Goal: Information Seeking & Learning: Learn about a topic

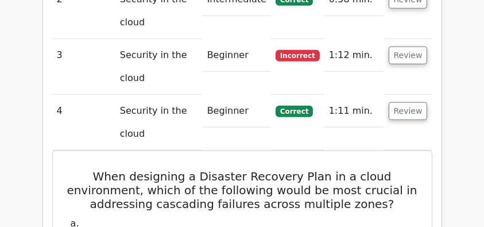
scroll to position [994, 0]
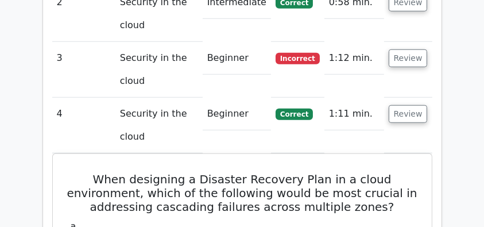
click at [215, 98] on td "Beginner" at bounding box center [237, 114] width 68 height 33
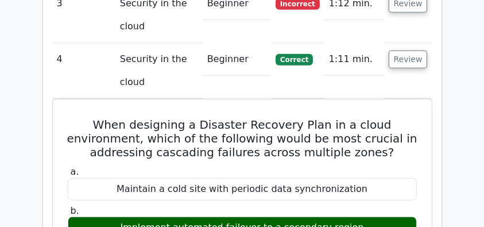
scroll to position [1033, 0]
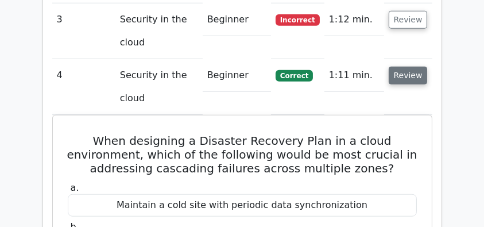
click at [409, 67] on button "Review" at bounding box center [407, 76] width 39 height 18
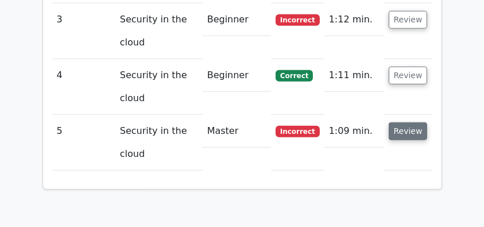
click at [402, 122] on button "Review" at bounding box center [407, 131] width 39 height 18
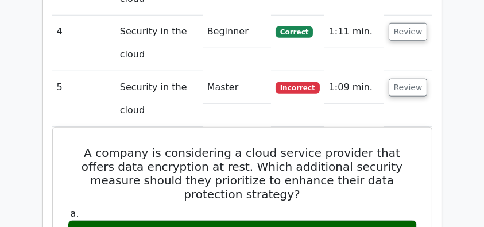
scroll to position [1070, 0]
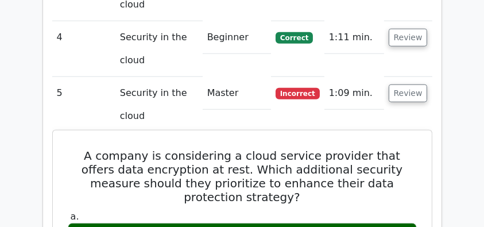
drag, startPoint x: 74, startPoint y: 127, endPoint x: 333, endPoint y: 194, distance: 267.7
copy div "A company is considering a cloud service provider that offers data encryption a…"
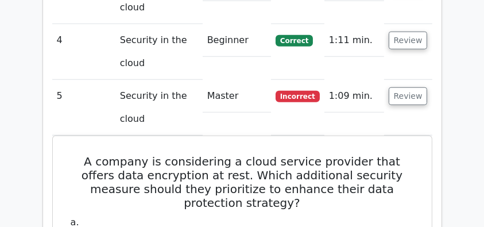
click at [17, 83] on main "Go Premium CISSP Preparation Package (2025) 4537 Superior-grade CISSP practice …" at bounding box center [242, 123] width 484 height 2323
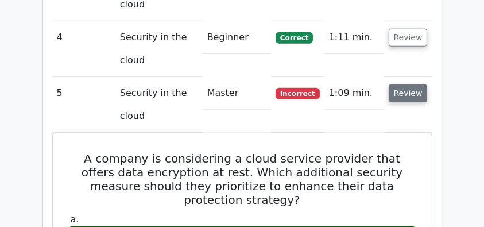
click at [398, 84] on button "Review" at bounding box center [407, 93] width 39 height 18
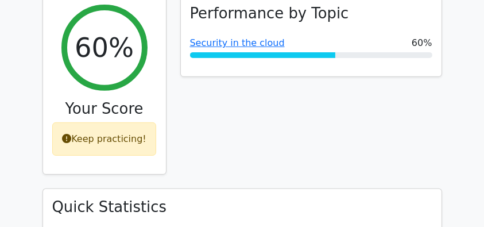
scroll to position [459, 0]
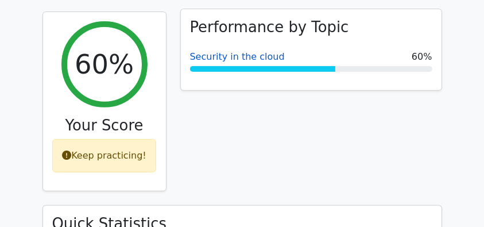
click at [238, 51] on link "Security in the cloud" at bounding box center [237, 56] width 95 height 11
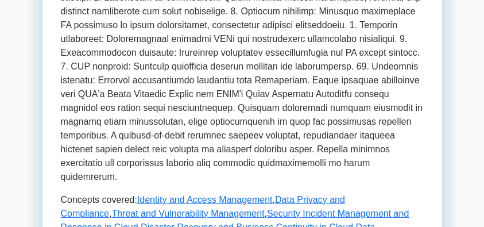
scroll to position [612, 0]
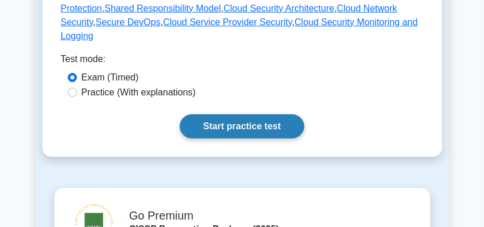
click at [247, 114] on link "Start practice test" at bounding box center [242, 126] width 124 height 24
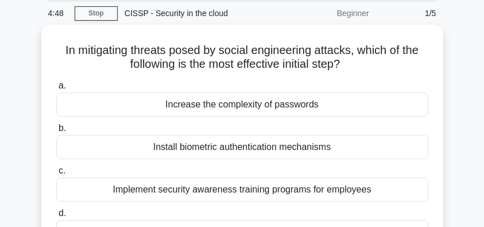
scroll to position [76, 0]
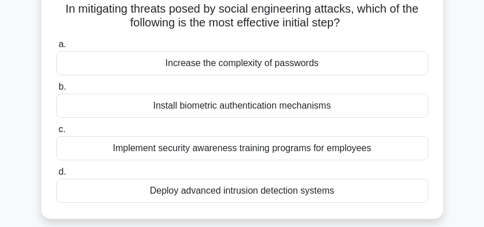
click at [314, 147] on div "Implement security awareness training programs for employees" at bounding box center [242, 148] width 372 height 24
click at [56, 133] on input "c. Implement security awareness training programs for employees" at bounding box center [56, 129] width 0 height 7
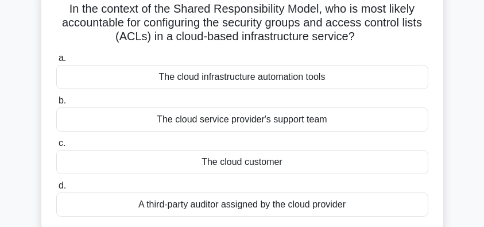
click at [336, 168] on div "The cloud customer" at bounding box center [242, 162] width 372 height 24
click at [56, 147] on input "c. The cloud customer" at bounding box center [56, 142] width 0 height 7
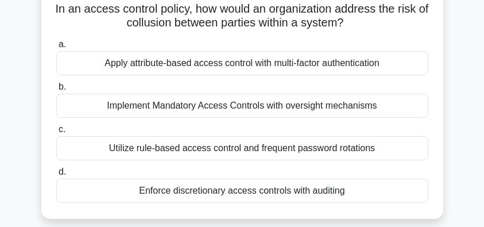
click at [285, 155] on div "Utilize rule-based access control and frequent password rotations" at bounding box center [242, 148] width 372 height 24
click at [56, 133] on input "c. Utilize rule-based access control and frequent password rotations" at bounding box center [56, 129] width 0 height 7
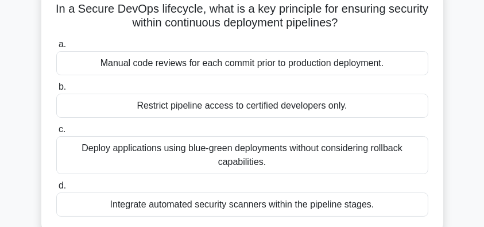
click at [404, 150] on div "Deploy applications using blue-green deployments without considering rollback c…" at bounding box center [242, 155] width 372 height 38
click at [56, 133] on input "c. Deploy applications using blue-green deployments without considering rollbac…" at bounding box center [56, 129] width 0 height 7
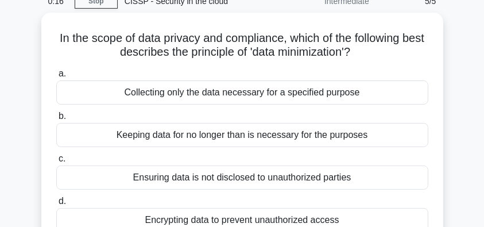
scroll to position [38, 0]
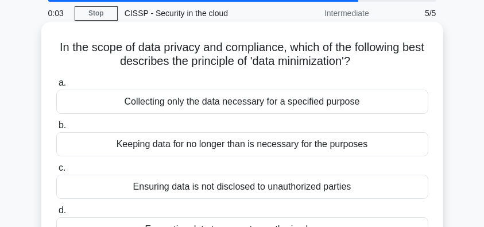
click at [305, 103] on div "Collecting only the data necessary for a specified purpose" at bounding box center [242, 101] width 372 height 24
click at [56, 87] on input "a. Collecting only the data necessary for a specified purpose" at bounding box center [56, 82] width 0 height 7
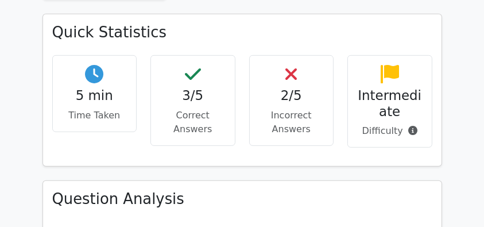
scroll to position [765, 0]
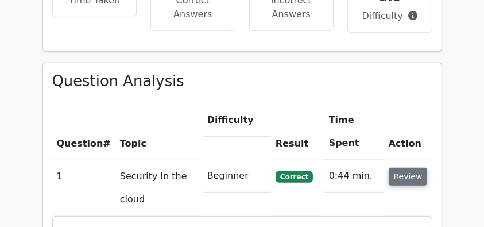
click at [396, 168] on button "Review" at bounding box center [407, 177] width 39 height 18
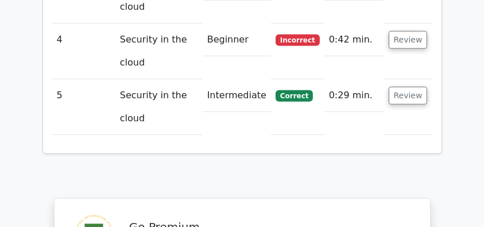
scroll to position [1070, 0]
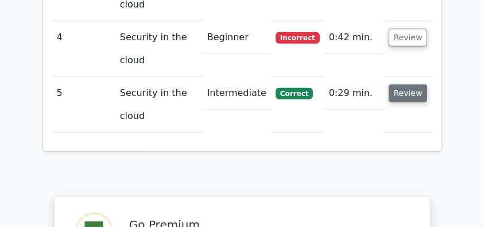
click at [402, 84] on button "Review" at bounding box center [407, 93] width 39 height 18
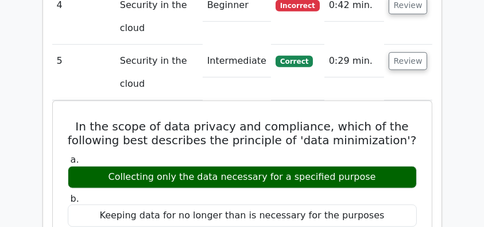
scroll to position [1147, 0]
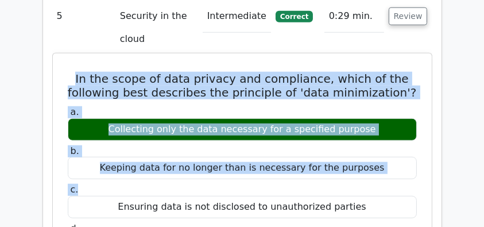
drag, startPoint x: 81, startPoint y: 50, endPoint x: 301, endPoint y: 161, distance: 245.8
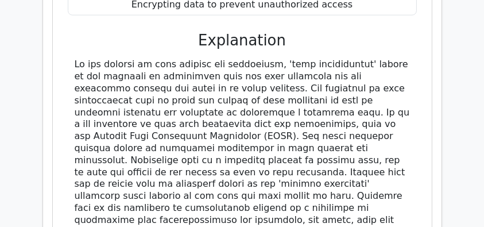
scroll to position [1453, 0]
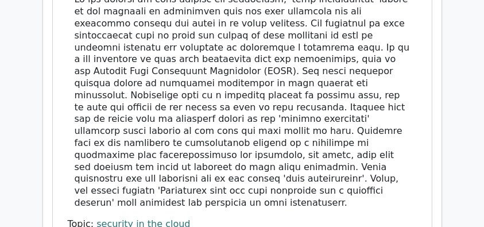
click at [301, 159] on div at bounding box center [242, 101] width 335 height 215
copy div "In the scope of data privacy and compliance, which of the following best descri…"
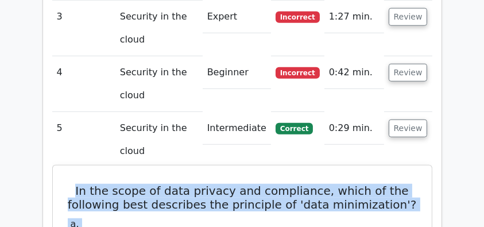
scroll to position [1033, 0]
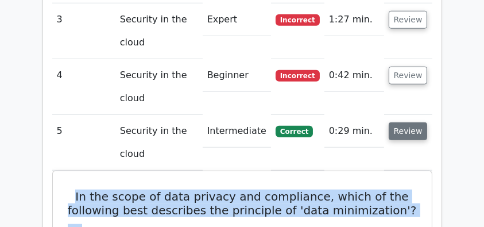
click at [409, 122] on button "Review" at bounding box center [407, 131] width 39 height 18
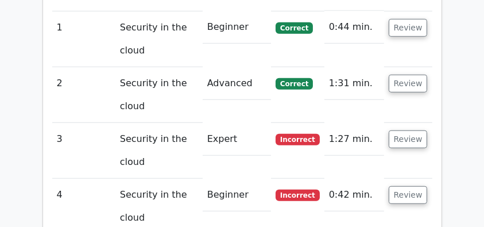
scroll to position [841, 0]
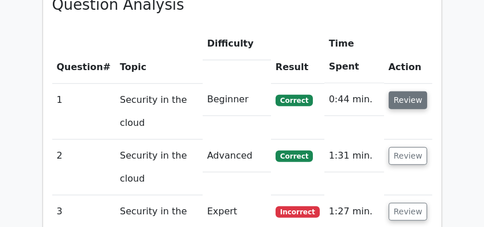
click at [404, 91] on button "Review" at bounding box center [407, 100] width 39 height 18
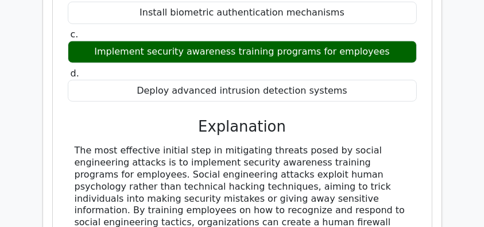
scroll to position [1093, 0]
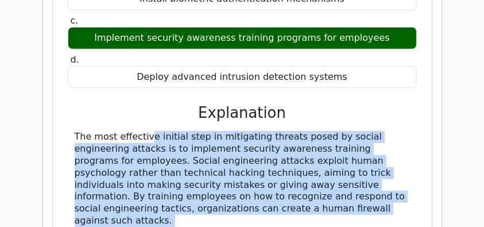
copy div "The most effective initial step in mitigating threats posed by social engineeri…"
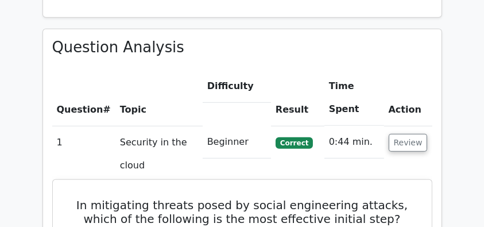
scroll to position [788, 0]
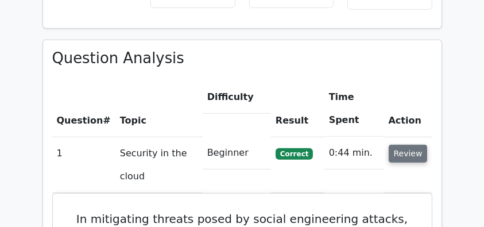
click at [399, 145] on button "Review" at bounding box center [407, 154] width 39 height 18
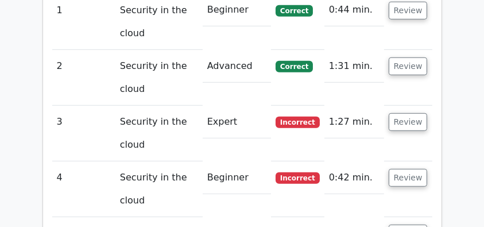
scroll to position [941, 0]
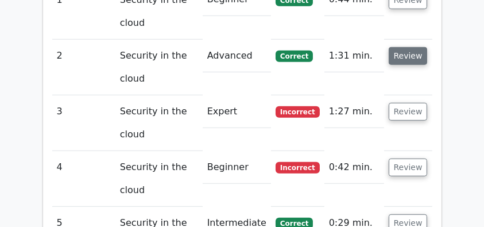
click at [403, 47] on button "Review" at bounding box center [407, 56] width 39 height 18
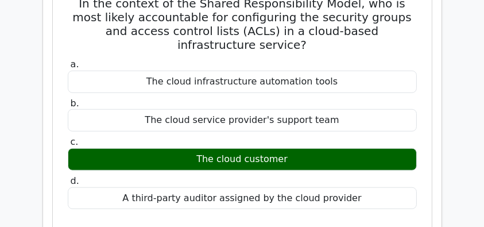
scroll to position [1017, 0]
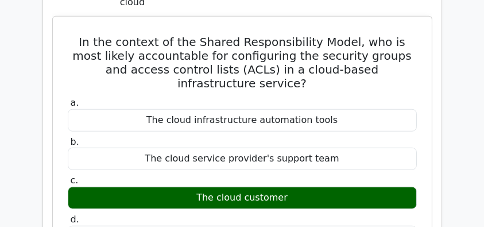
drag, startPoint x: 68, startPoint y: 12, endPoint x: 363, endPoint y: 212, distance: 355.6
copy div "In the context of the Shared Responsibility Model, who is most likely accountab…"
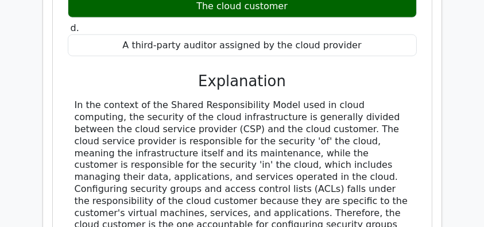
drag, startPoint x: 106, startPoint y: 93, endPoint x: 286, endPoint y: 207, distance: 213.3
click at [286, 207] on div "In the context of the Shared Responsibility Model, who is most likely accountab…" at bounding box center [241, 147] width 369 height 634
copy div "In the context of the Shared Responsibility Model used in cloud computing, the …"
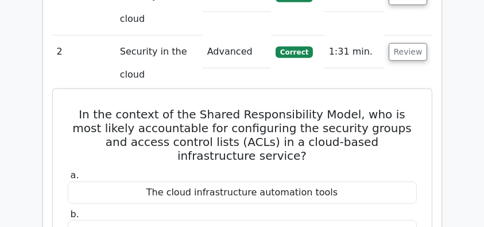
scroll to position [864, 0]
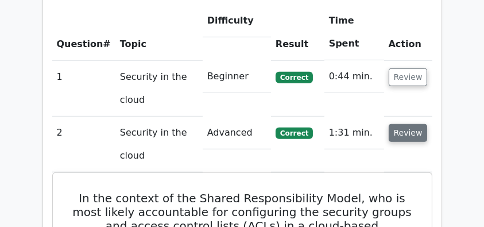
click at [407, 124] on button "Review" at bounding box center [407, 133] width 39 height 18
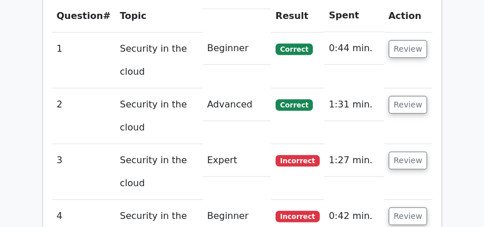
scroll to position [994, 0]
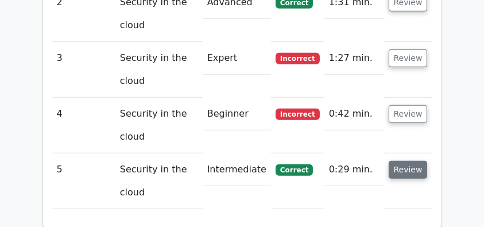
click at [411, 161] on button "Review" at bounding box center [407, 170] width 39 height 18
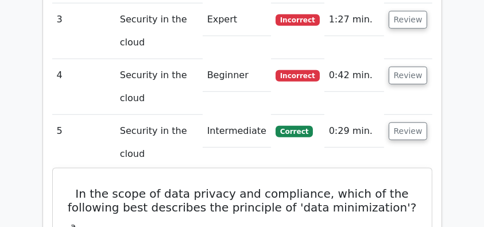
scroll to position [956, 0]
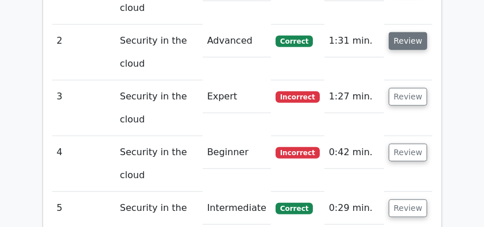
click at [408, 32] on button "Review" at bounding box center [407, 41] width 39 height 18
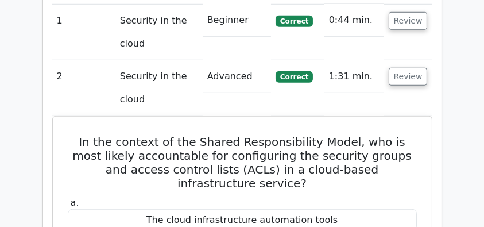
scroll to position [918, 0]
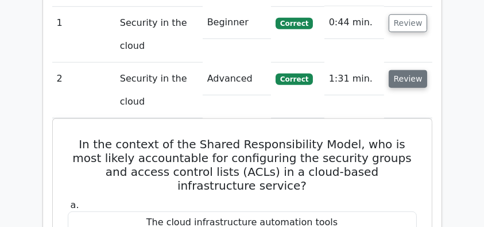
click at [407, 70] on button "Review" at bounding box center [407, 79] width 39 height 18
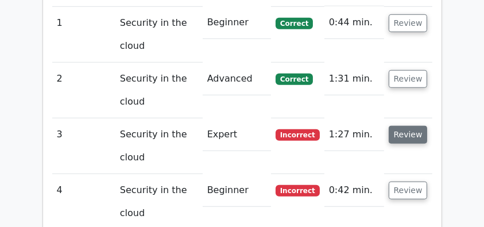
click at [411, 126] on button "Review" at bounding box center [407, 135] width 39 height 18
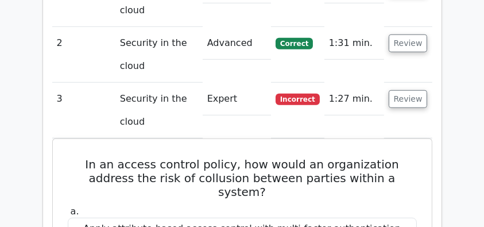
scroll to position [1033, 0]
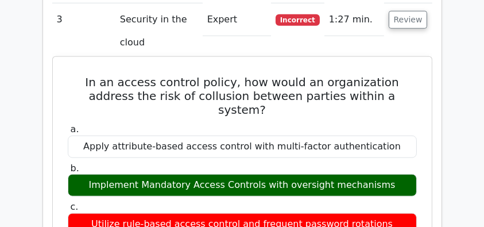
drag, startPoint x: 64, startPoint y: 52, endPoint x: 390, endPoint y: 145, distance: 339.0
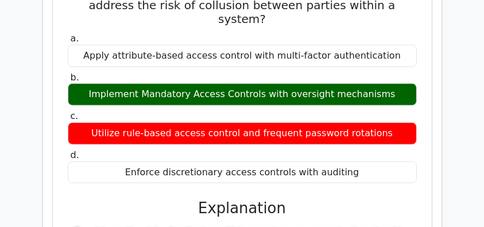
scroll to position [1070, 0]
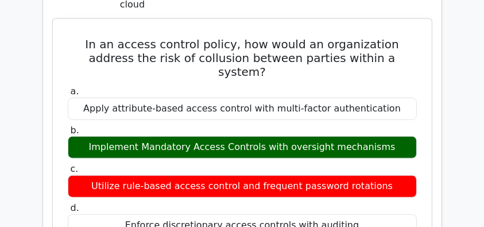
click at [356, 214] on div "Enforce discretionary access controls with auditing" at bounding box center [242, 225] width 349 height 22
copy div "In an access control policy, how would an organization address the risk of coll…"
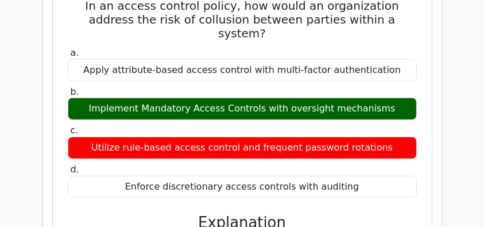
scroll to position [994, 0]
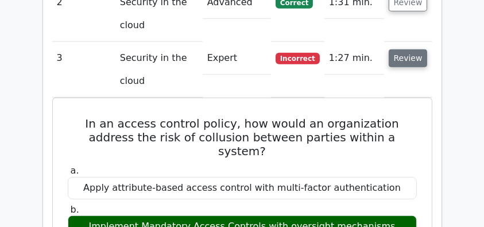
click at [403, 49] on button "Review" at bounding box center [407, 58] width 39 height 18
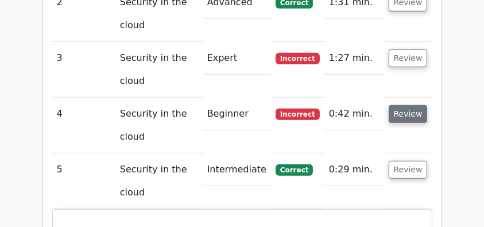
click at [403, 105] on button "Review" at bounding box center [407, 114] width 39 height 18
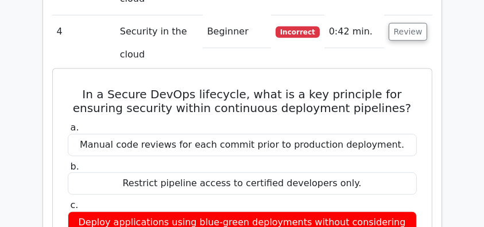
scroll to position [1070, 0]
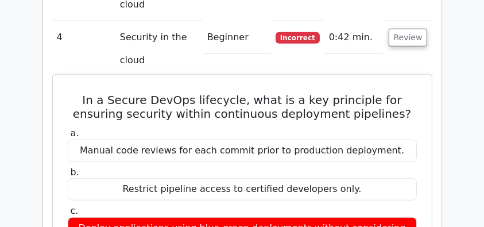
drag, startPoint x: 81, startPoint y: 72, endPoint x: 325, endPoint y: 111, distance: 247.5
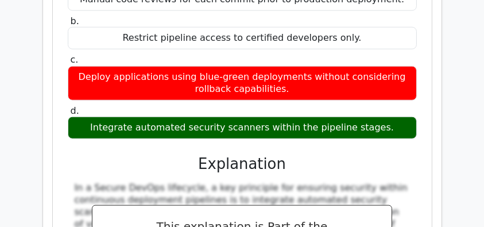
scroll to position [1224, 0]
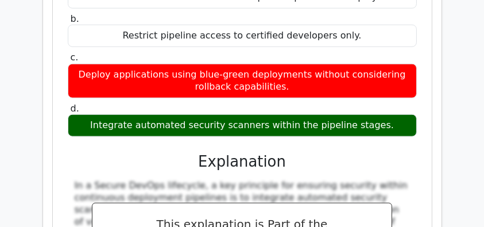
click at [386, 114] on div "Integrate automated security scanners within the pipeline stages." at bounding box center [242, 125] width 349 height 22
copy div "In a Secure DevOps lifecycle, what is a key principle for ensuring security wit…"
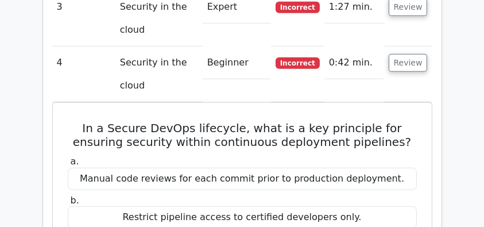
scroll to position [1033, 0]
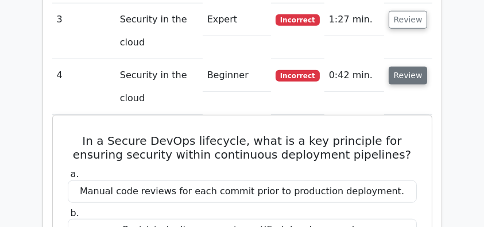
click at [418, 67] on button "Review" at bounding box center [407, 76] width 39 height 18
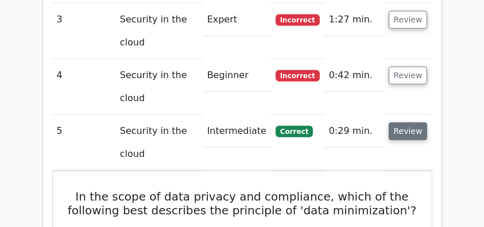
click at [408, 122] on button "Review" at bounding box center [407, 131] width 39 height 18
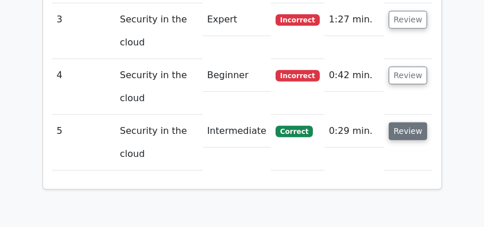
click at [408, 122] on button "Review" at bounding box center [407, 131] width 39 height 18
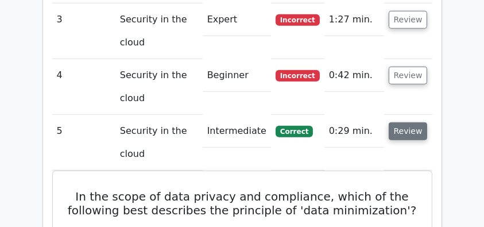
click at [414, 122] on button "Review" at bounding box center [407, 131] width 39 height 18
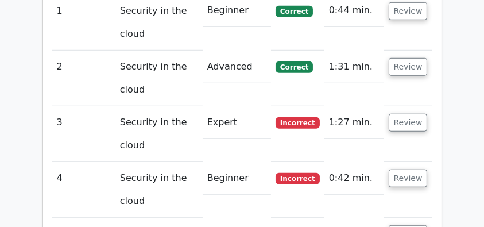
scroll to position [994, 0]
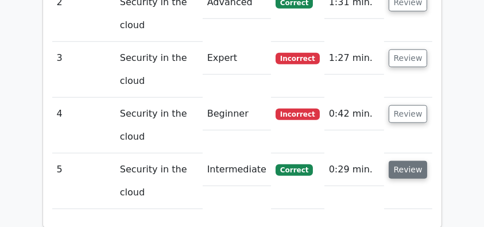
click at [393, 161] on button "Review" at bounding box center [407, 170] width 39 height 18
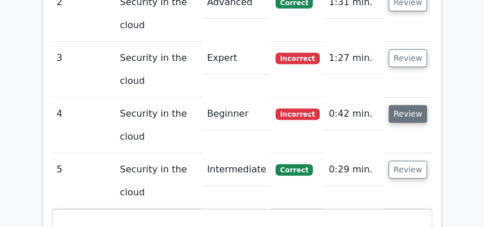
click at [404, 105] on button "Review" at bounding box center [407, 114] width 39 height 18
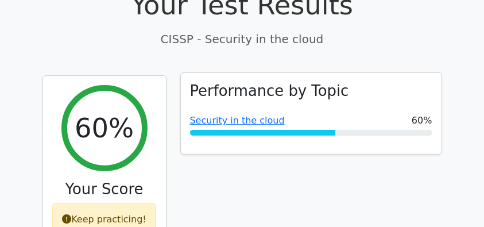
scroll to position [382, 0]
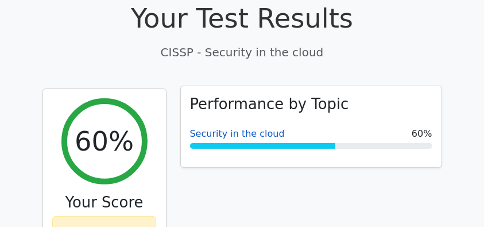
click at [248, 128] on link "Security in the cloud" at bounding box center [237, 133] width 95 height 11
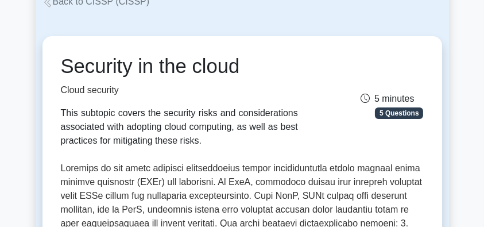
scroll to position [76, 0]
